Goal: Check status: Check status

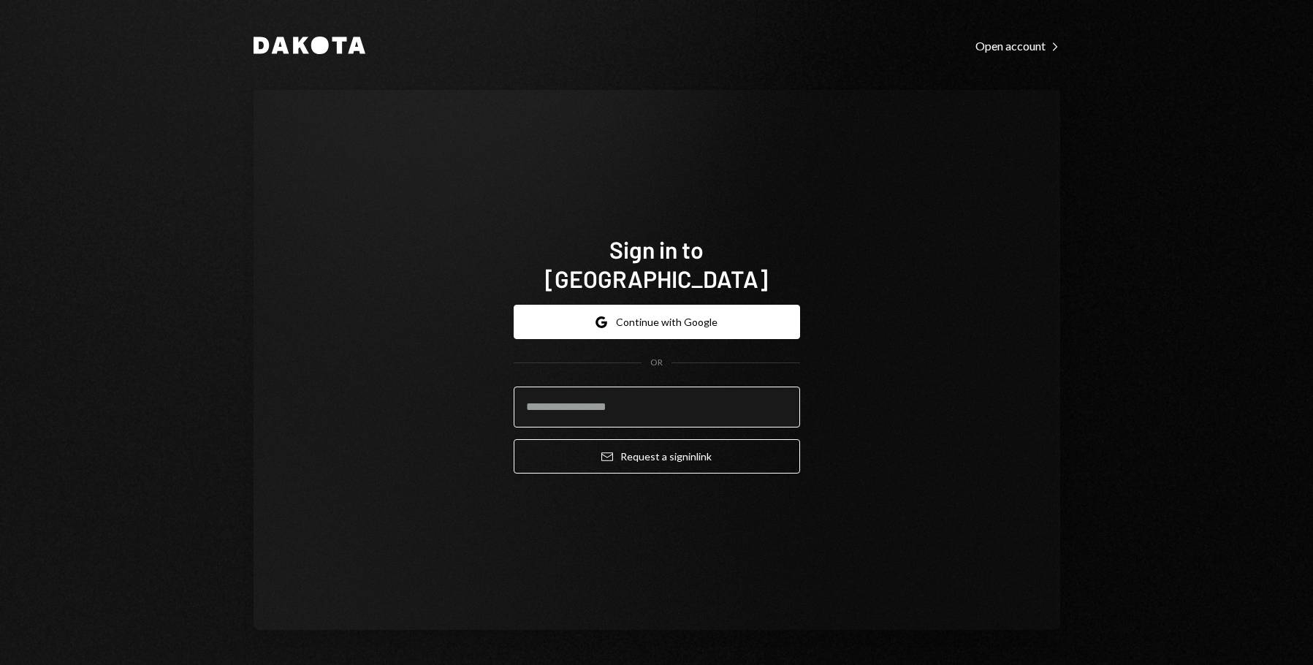
click at [625, 387] on input "email" at bounding box center [657, 407] width 286 height 41
click at [0, 664] on com-1password-button at bounding box center [0, 665] width 0 height 0
click at [609, 387] on input "email" at bounding box center [657, 407] width 286 height 41
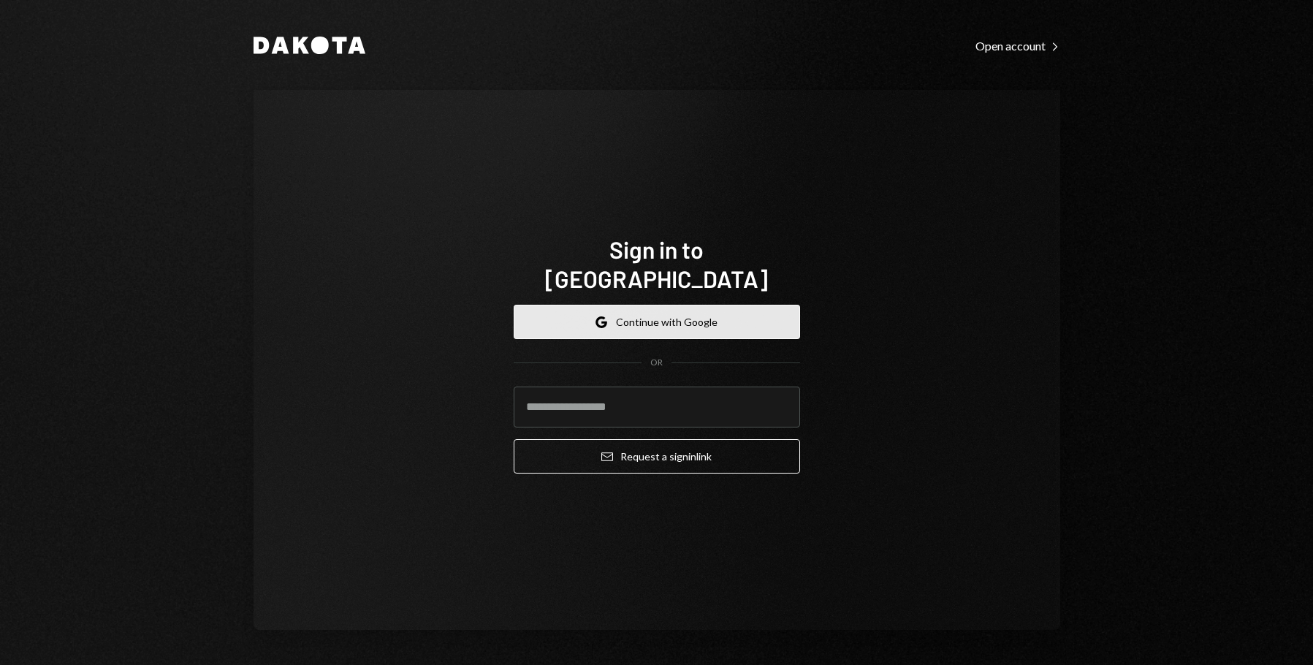
click at [657, 318] on button "Google Continue with Google" at bounding box center [657, 322] width 286 height 34
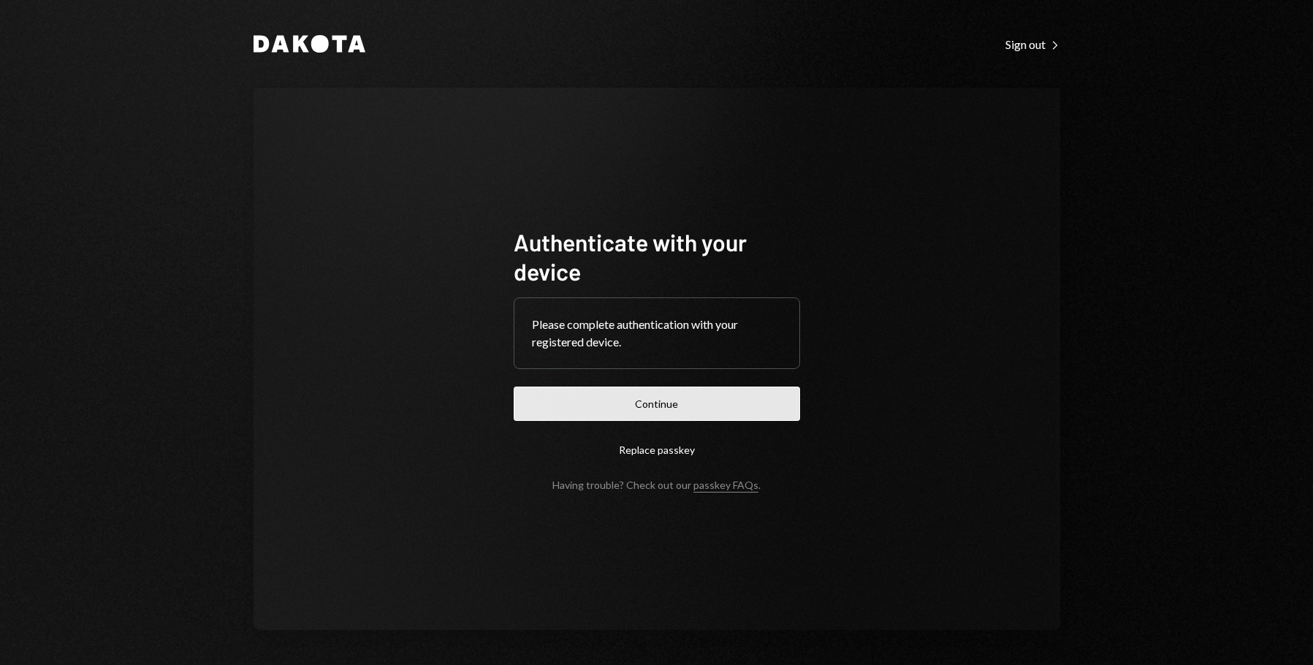
click at [633, 399] on button "Continue" at bounding box center [657, 404] width 286 height 34
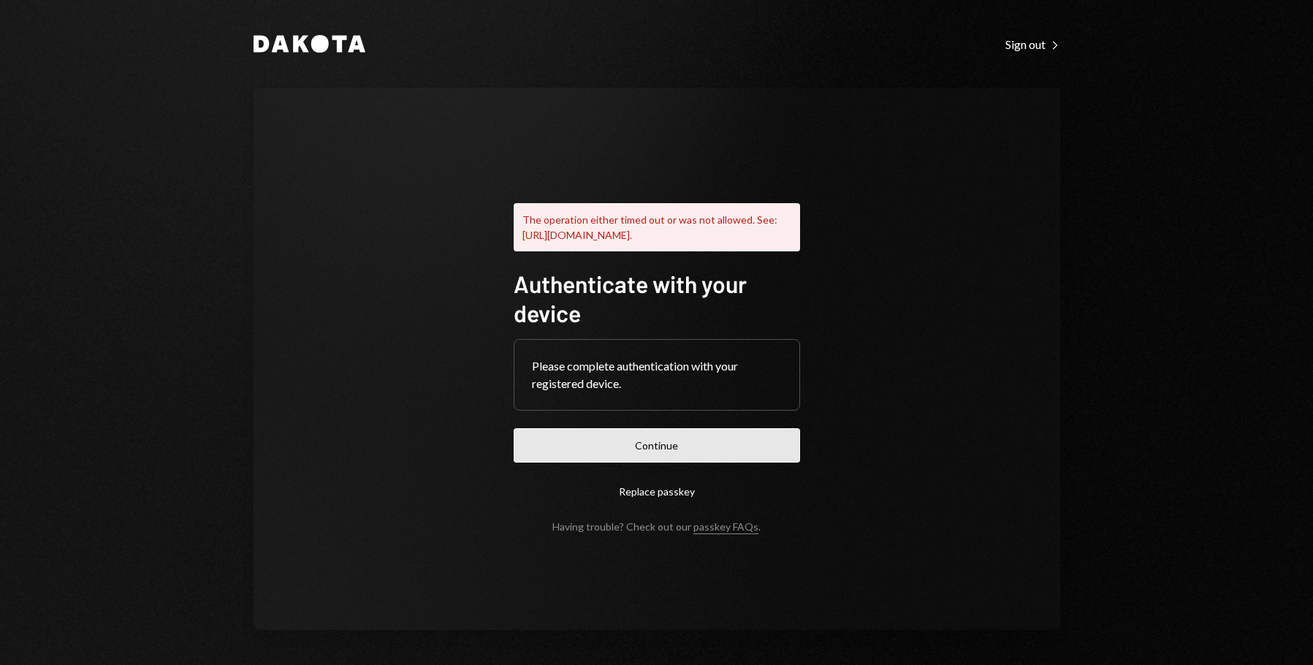
click at [636, 443] on button "Continue" at bounding box center [657, 445] width 286 height 34
drag, startPoint x: 517, startPoint y: 244, endPoint x: 645, endPoint y: 436, distance: 230.6
click at [645, 436] on div "The operation either timed out or was not allowed. See: https://www.w3.org/TR/w…" at bounding box center [657, 359] width 286 height 347
click at [648, 449] on button "Continue" at bounding box center [657, 445] width 286 height 34
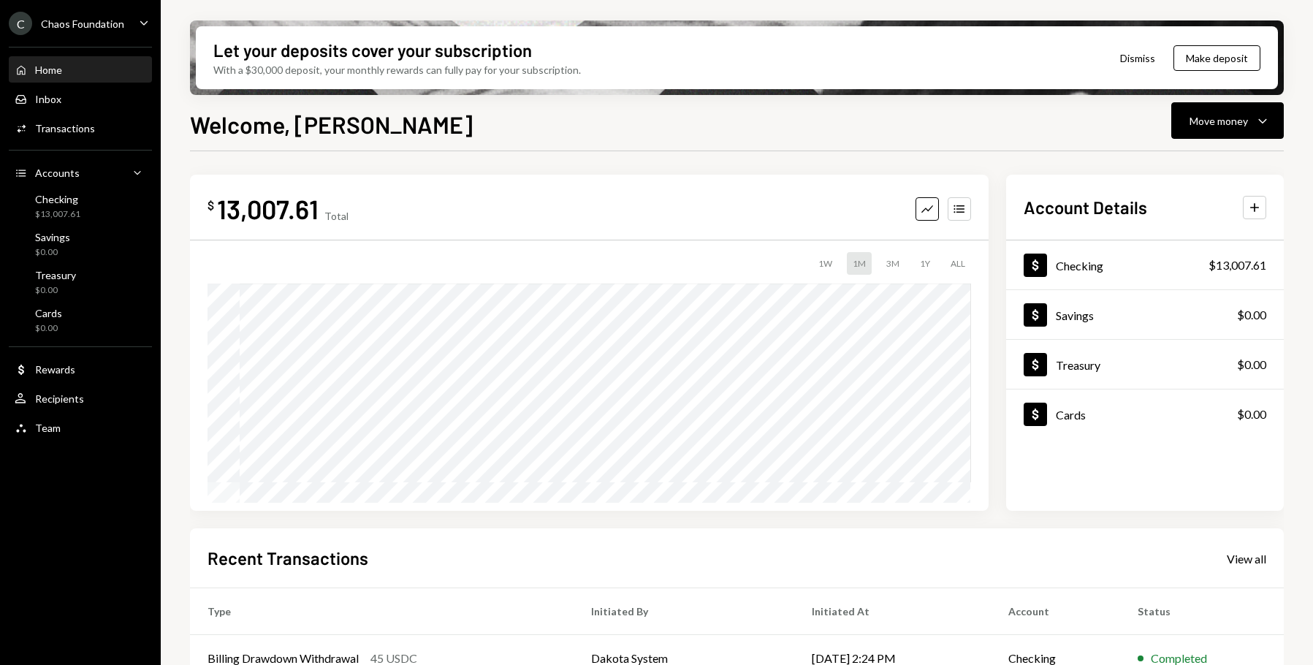
click at [61, 35] on ul "C Chaos Foundation Caret Down Home Home Inbox Inbox Activities Transactions Acc…" at bounding box center [80, 222] width 161 height 444
click at [72, 23] on div "Chaos Foundation" at bounding box center [82, 24] width 83 height 12
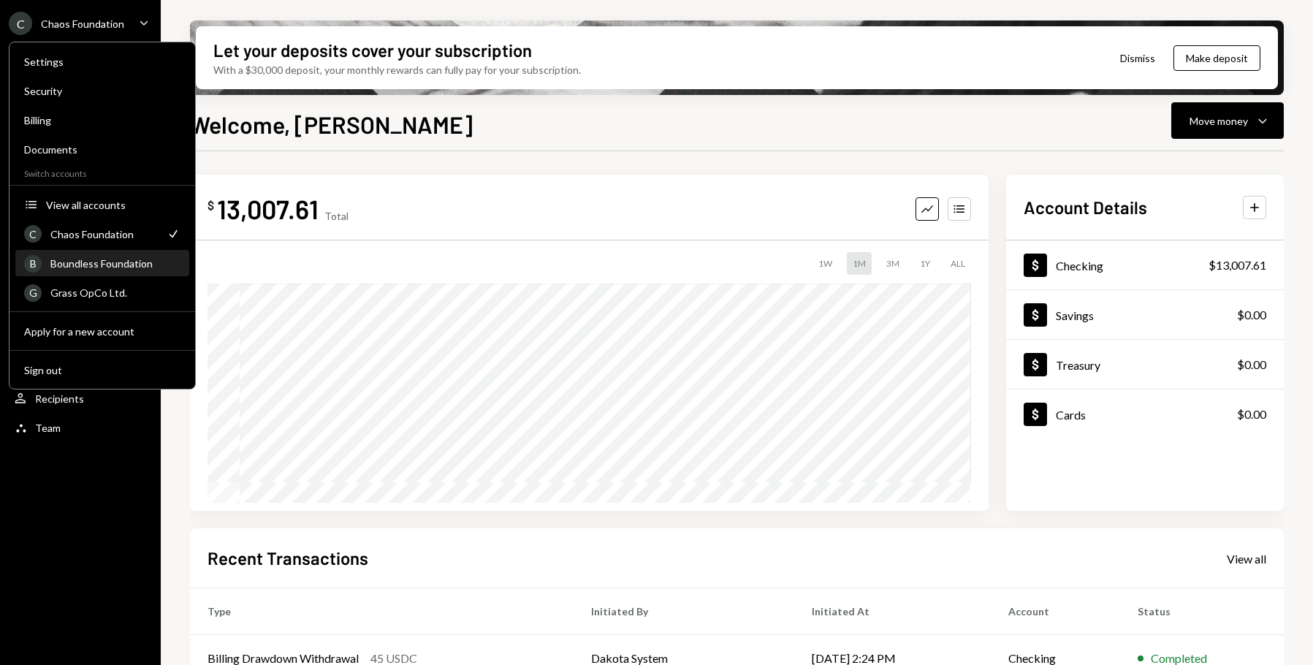
click at [104, 259] on div "Boundless Foundation" at bounding box center [115, 263] width 130 height 12
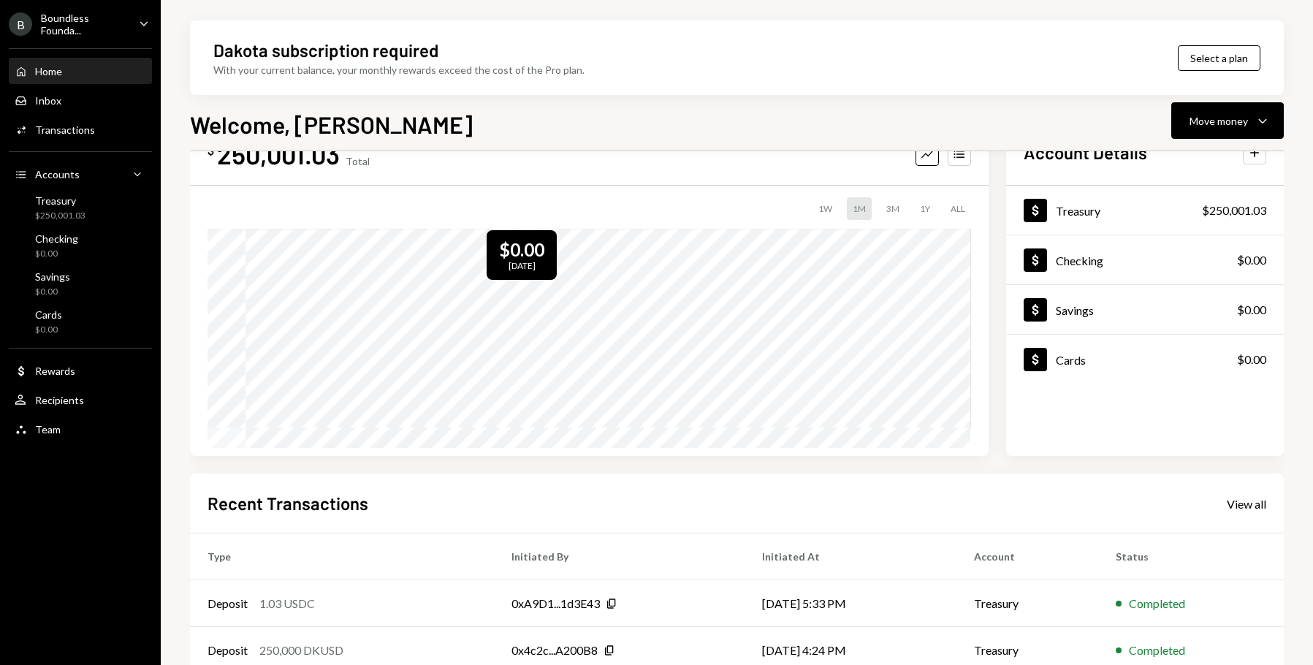
scroll to position [76, 0]
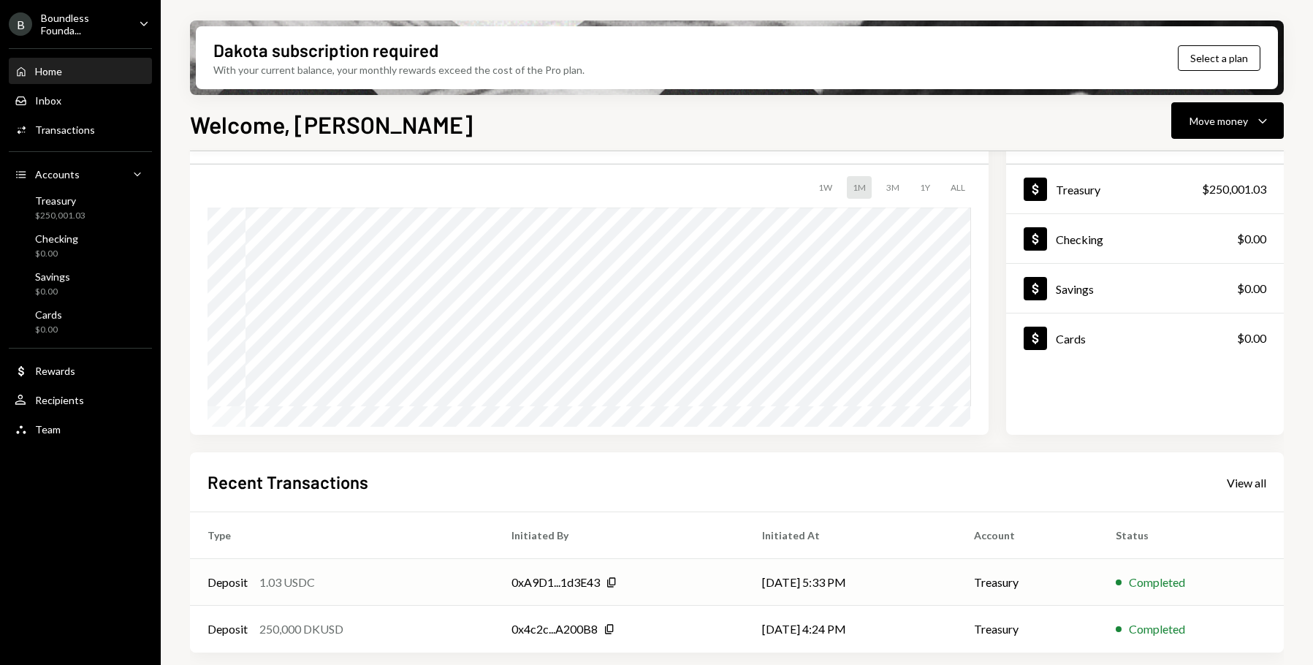
click at [286, 571] on td "Deposit 1.03 USDC" at bounding box center [342, 582] width 304 height 47
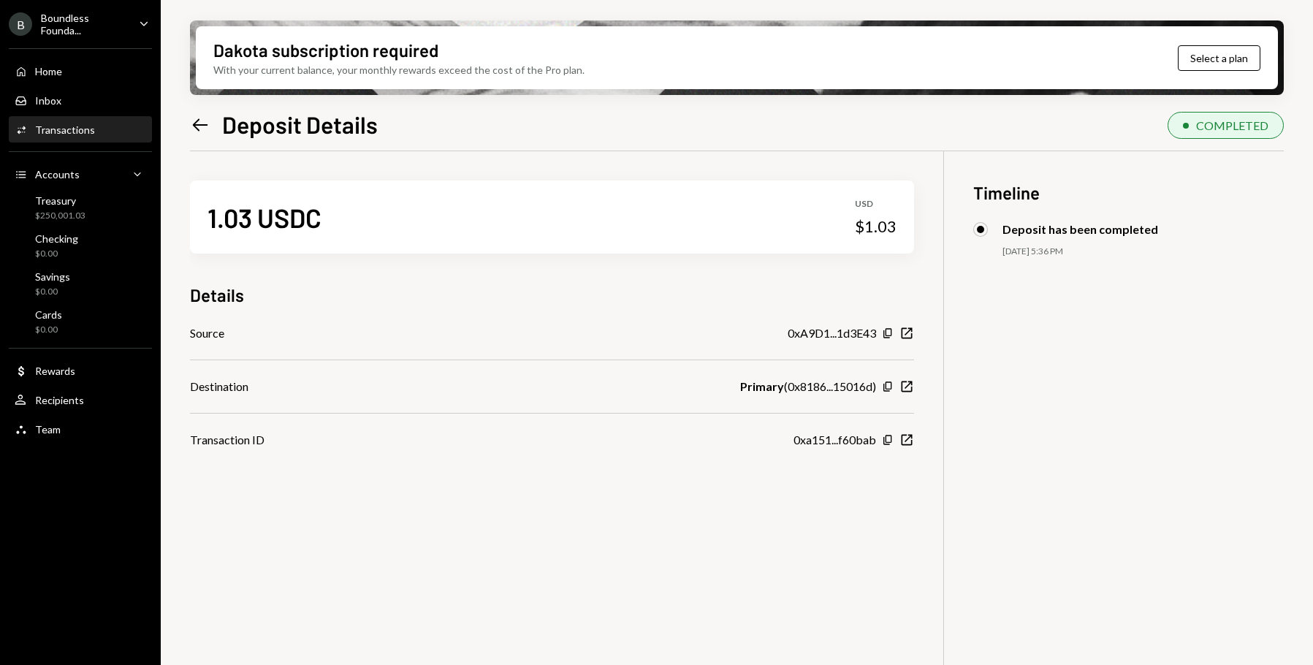
click at [916, 385] on div "1.03 USDC USD $1.03 Details Source 0xA9D1...1d3E43 Copy New Window Destination …" at bounding box center [737, 483] width 1094 height 665
click at [908, 437] on icon "New Window" at bounding box center [907, 440] width 15 height 15
